Goal: Information Seeking & Learning: Learn about a topic

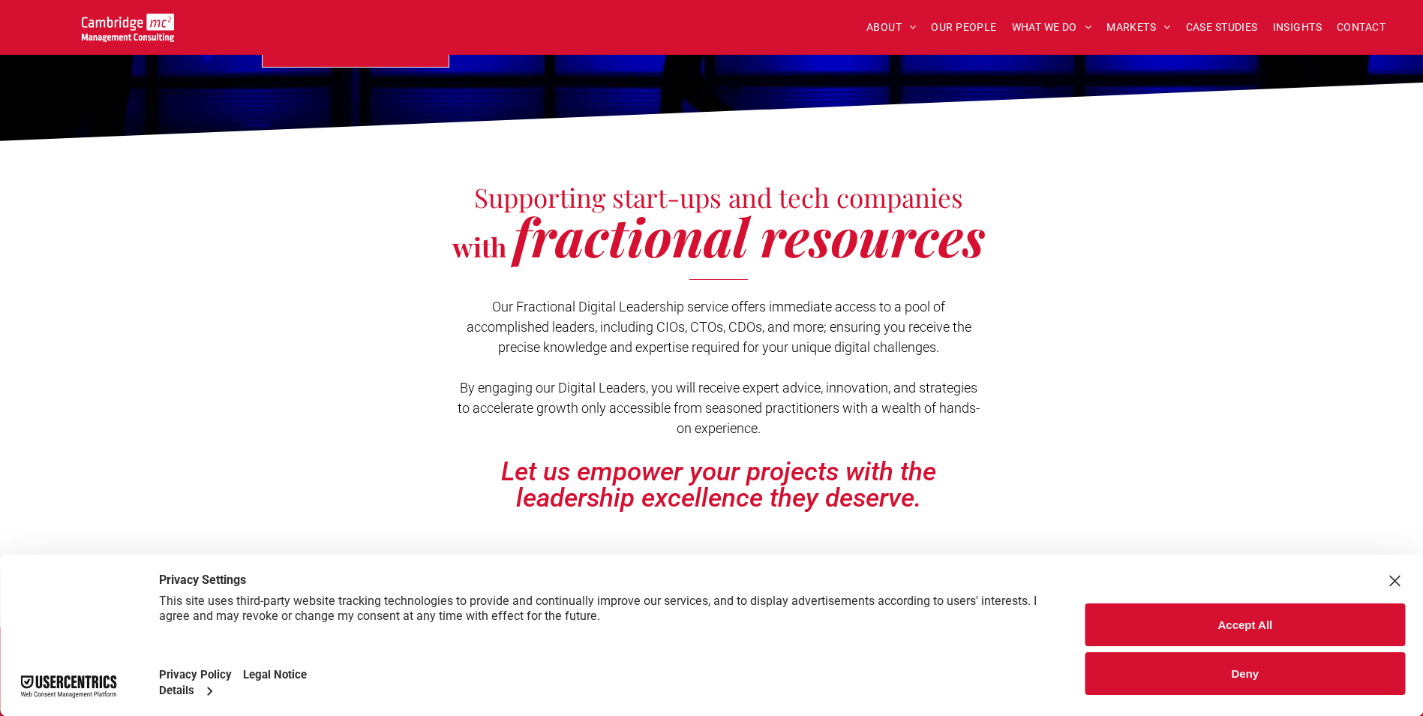
scroll to position [375, 0]
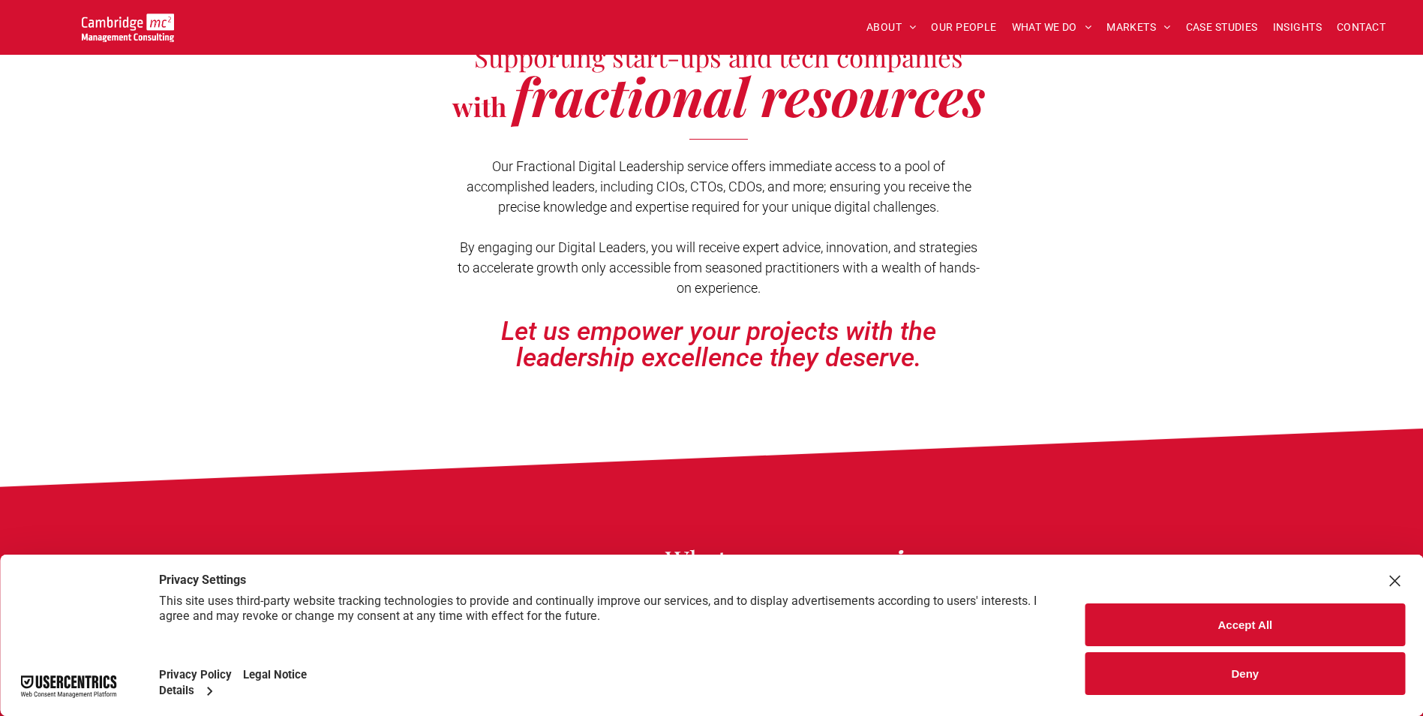
click at [1207, 617] on button "Accept All" at bounding box center [1245, 624] width 320 height 43
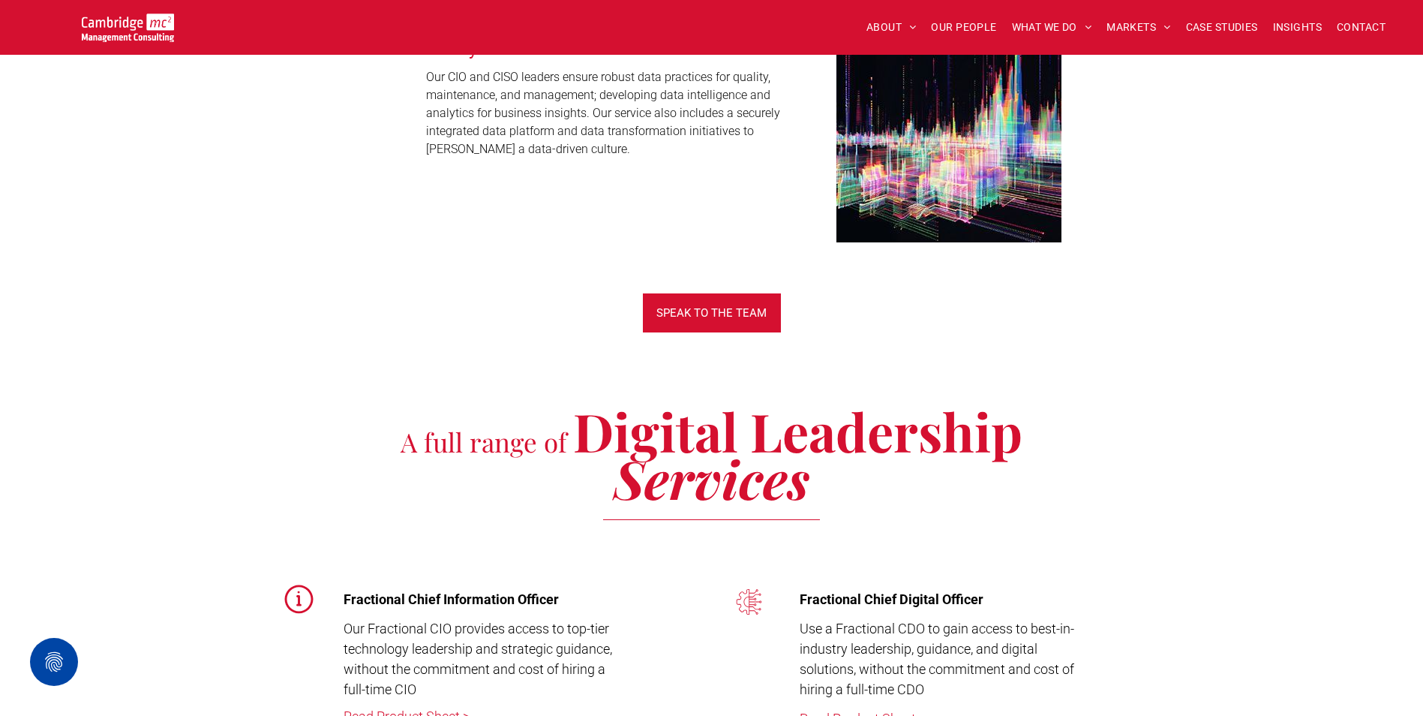
scroll to position [3451, 0]
